Goal: Information Seeking & Learning: Learn about a topic

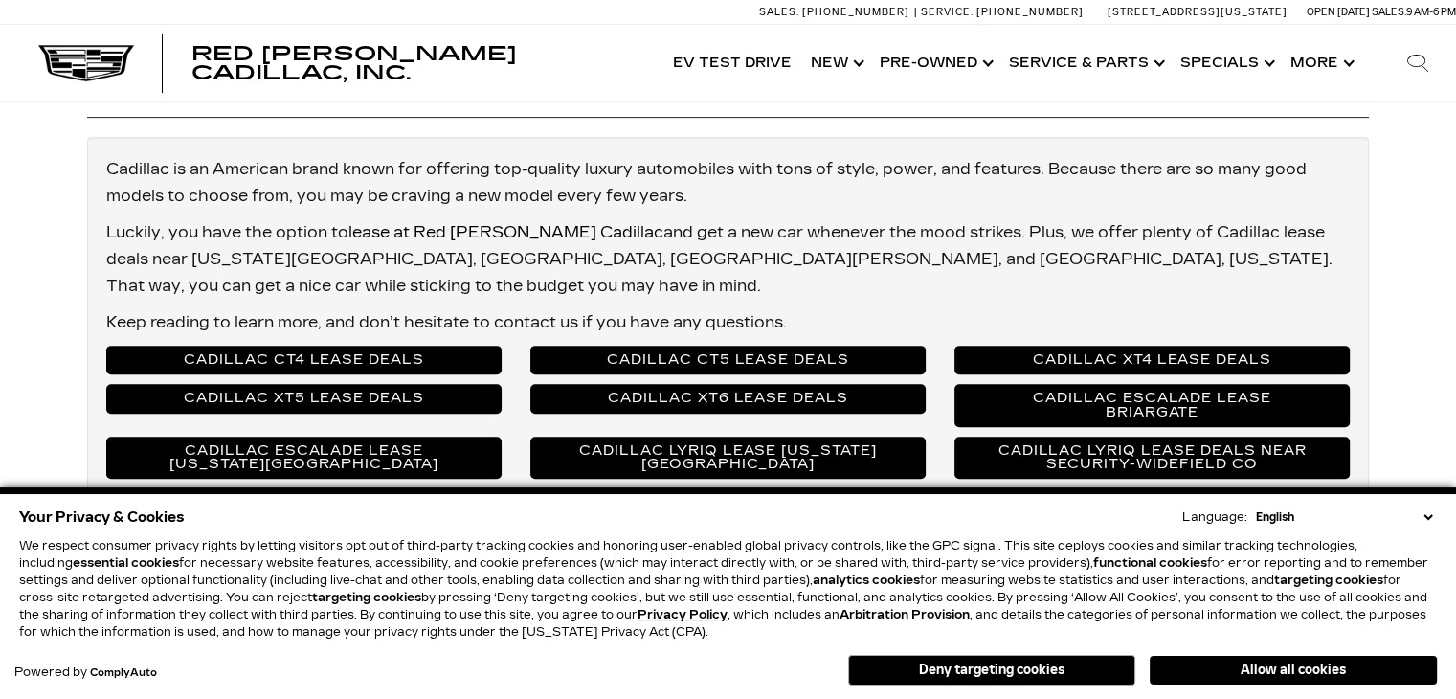
scroll to position [800, 0]
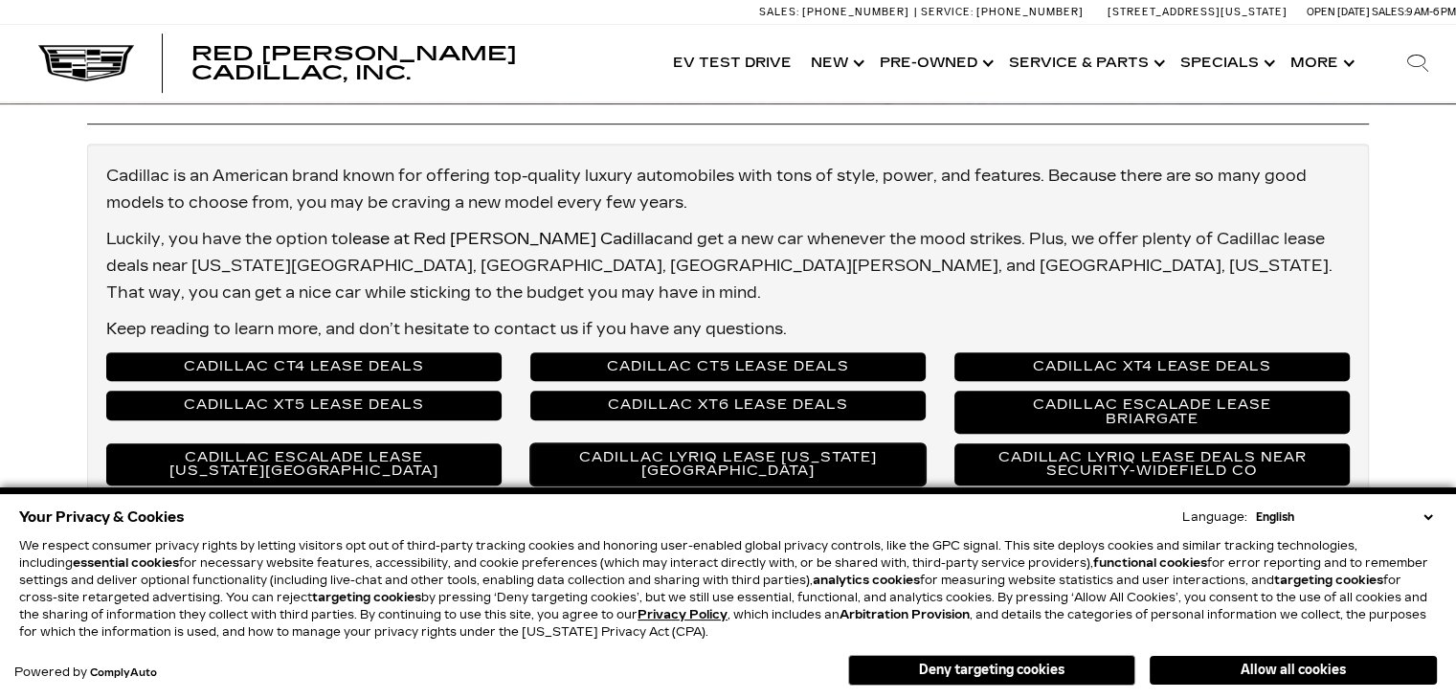
click at [754, 443] on link "Cadillac LYRIQ Lease [US_STATE][GEOGRAPHIC_DATA]" at bounding box center [727, 464] width 395 height 42
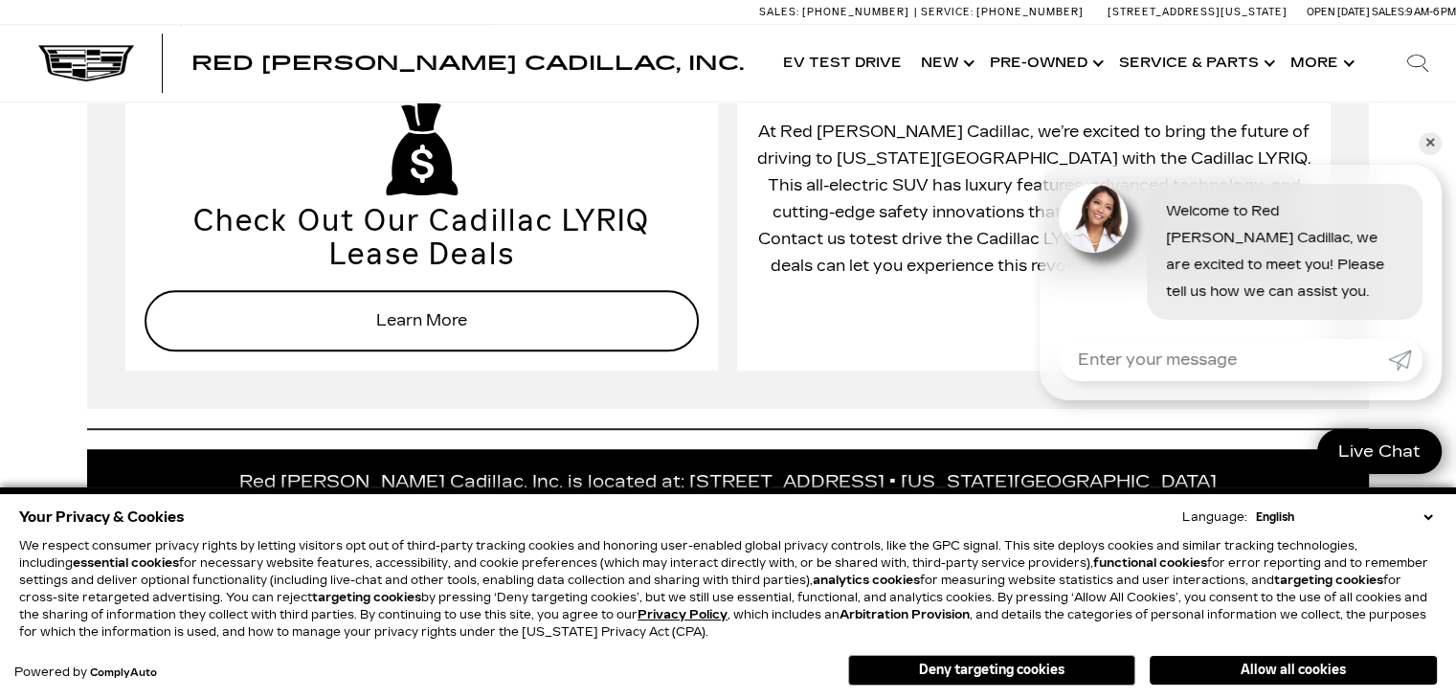
scroll to position [1569, 0]
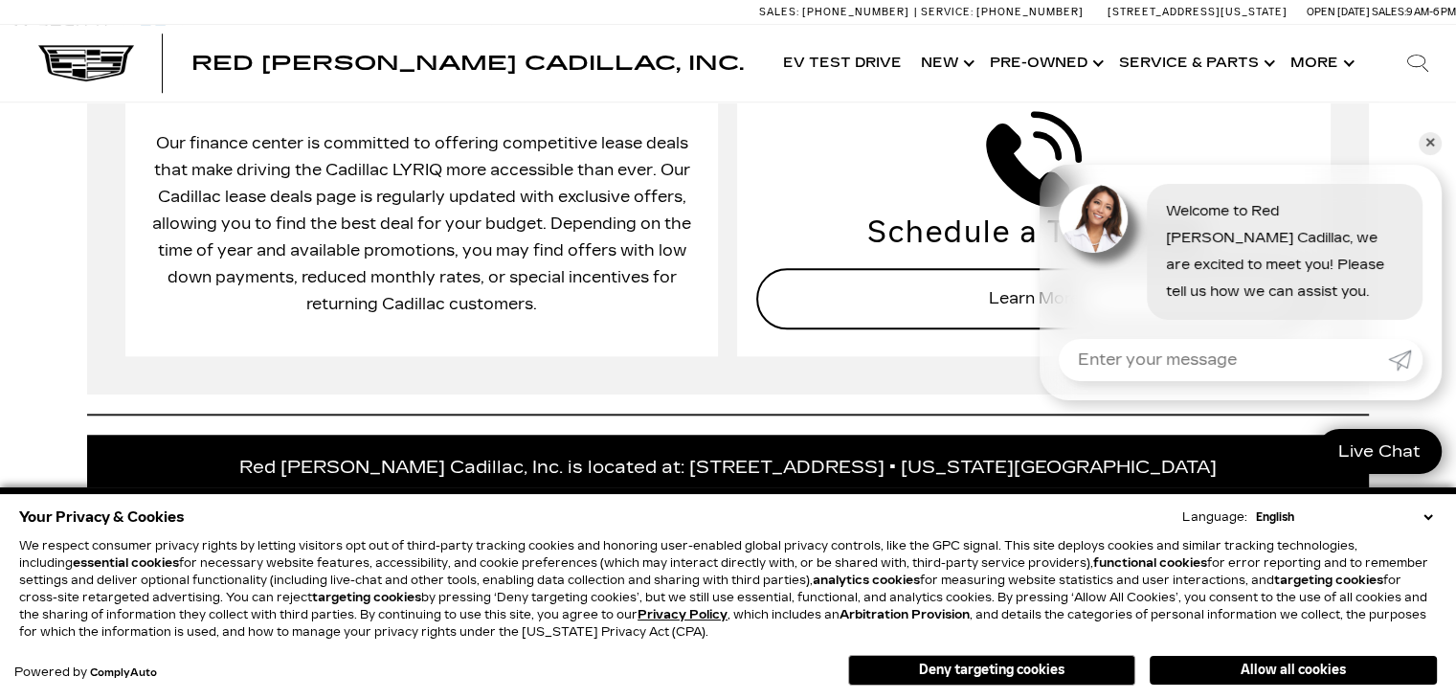
click at [460, 256] on span "Our finance center is committed to offering competitive lease deals that make d…" at bounding box center [421, 223] width 539 height 179
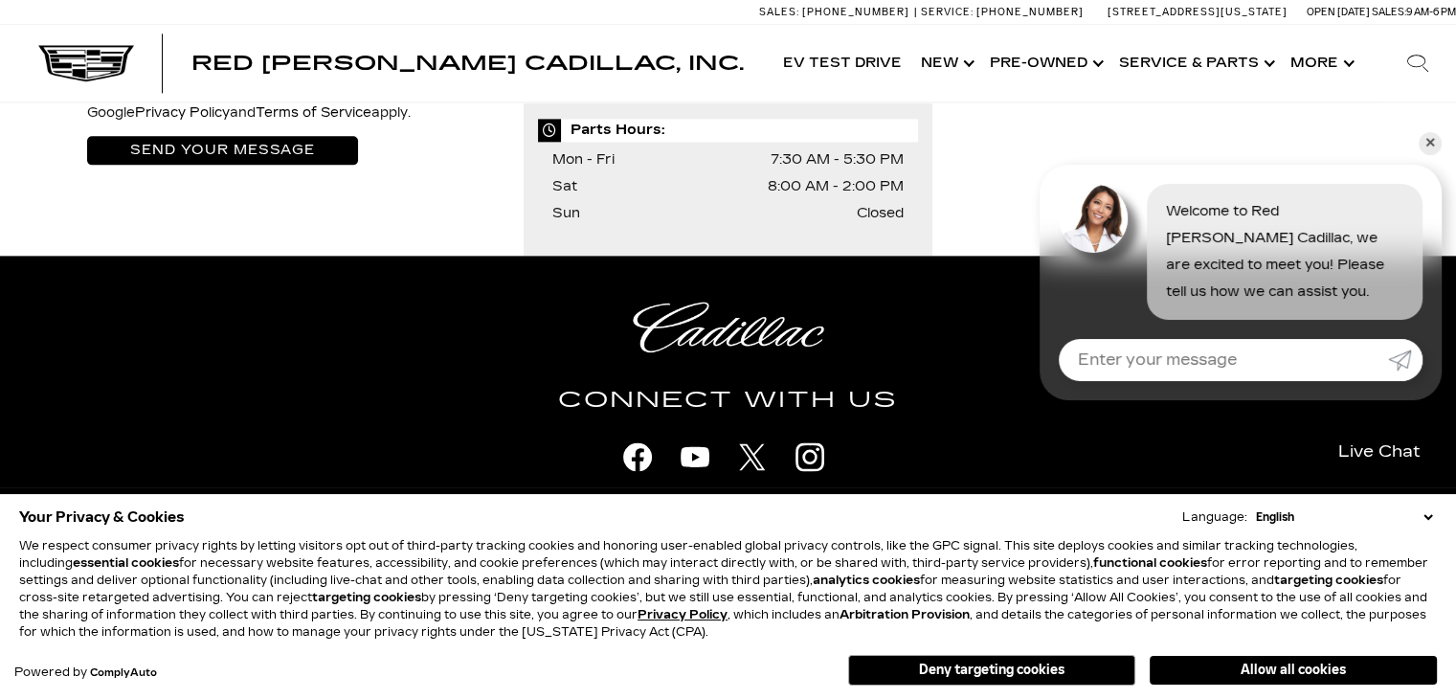
scroll to position [2904, 0]
